Goal: Task Accomplishment & Management: Complete application form

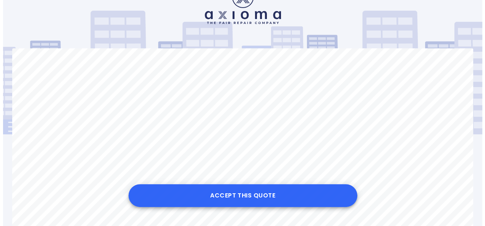
scroll to position [76, 0]
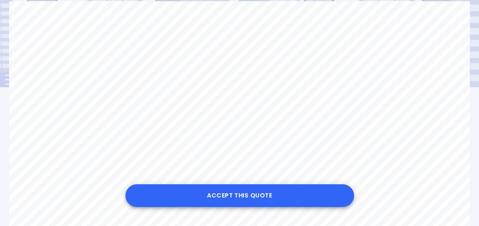
click at [232, 196] on button "Accept this Quote" at bounding box center [239, 196] width 229 height 23
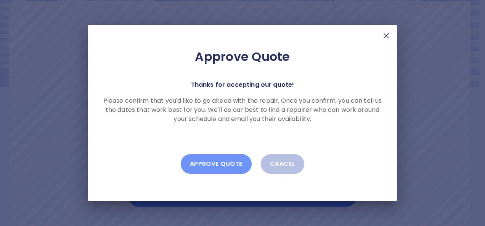
click at [209, 162] on button "Approve Quote" at bounding box center [216, 164] width 71 height 20
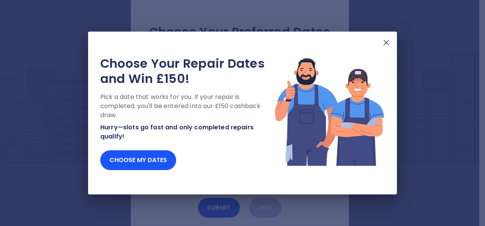
click at [387, 43] on img at bounding box center [386, 42] width 9 height 9
click at [149, 162] on button "Choose my dates" at bounding box center [138, 161] width 76 height 20
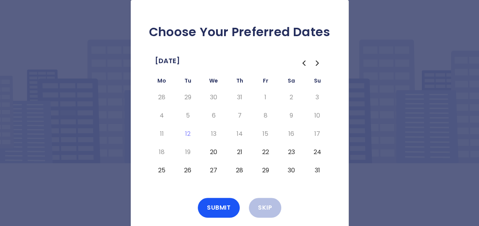
click at [238, 151] on button "21" at bounding box center [240, 152] width 14 height 12
click at [264, 151] on button "22" at bounding box center [266, 152] width 14 height 12
click at [238, 151] on button "21" at bounding box center [240, 152] width 14 height 12
click at [239, 152] on button "21" at bounding box center [240, 152] width 14 height 12
click at [263, 154] on button "22" at bounding box center [266, 152] width 14 height 12
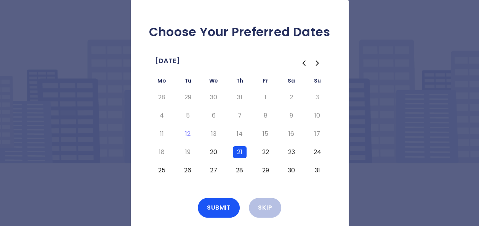
click at [191, 170] on button "26" at bounding box center [188, 171] width 14 height 12
click at [211, 169] on button "27" at bounding box center [214, 171] width 14 height 12
click at [239, 172] on button "28" at bounding box center [240, 171] width 14 height 12
drag, startPoint x: 220, startPoint y: 206, endPoint x: 215, endPoint y: 208, distance: 4.6
click at [218, 206] on button "Submit" at bounding box center [219, 208] width 42 height 20
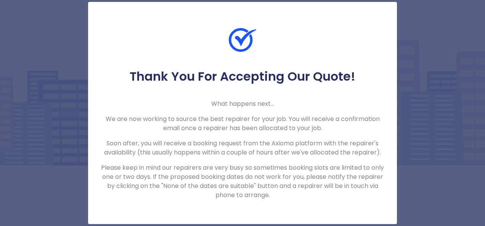
click at [428, 116] on div "Thank You For Accepting Our Quote! What happens next... We are now working to s…" at bounding box center [242, 113] width 485 height 226
